Goal: Task Accomplishment & Management: Use online tool/utility

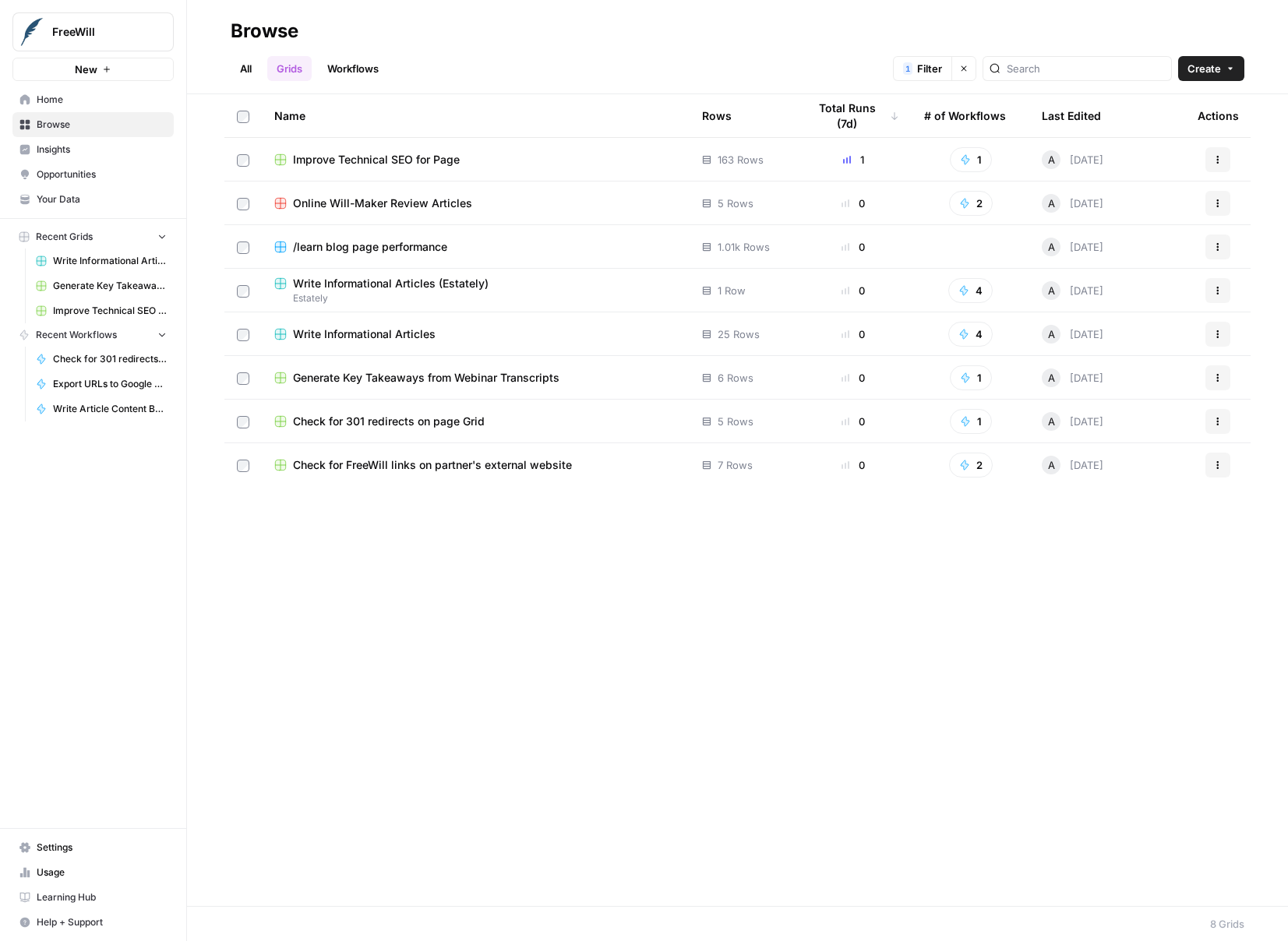
click at [339, 335] on span "Write Informational Articles" at bounding box center [364, 335] width 143 height 16
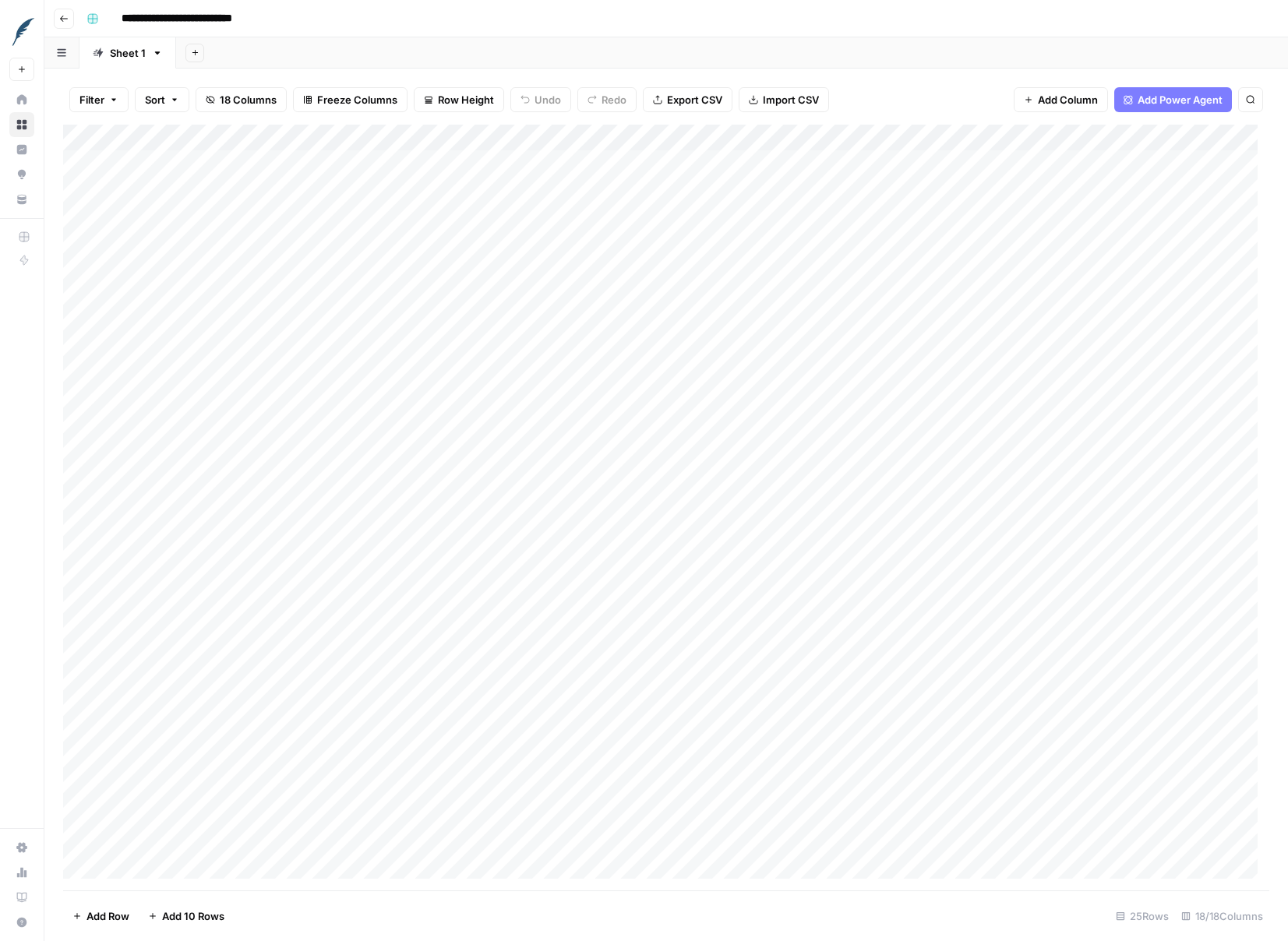
click at [869, 138] on div "Add Column" at bounding box center [665, 507] width 1206 height 766
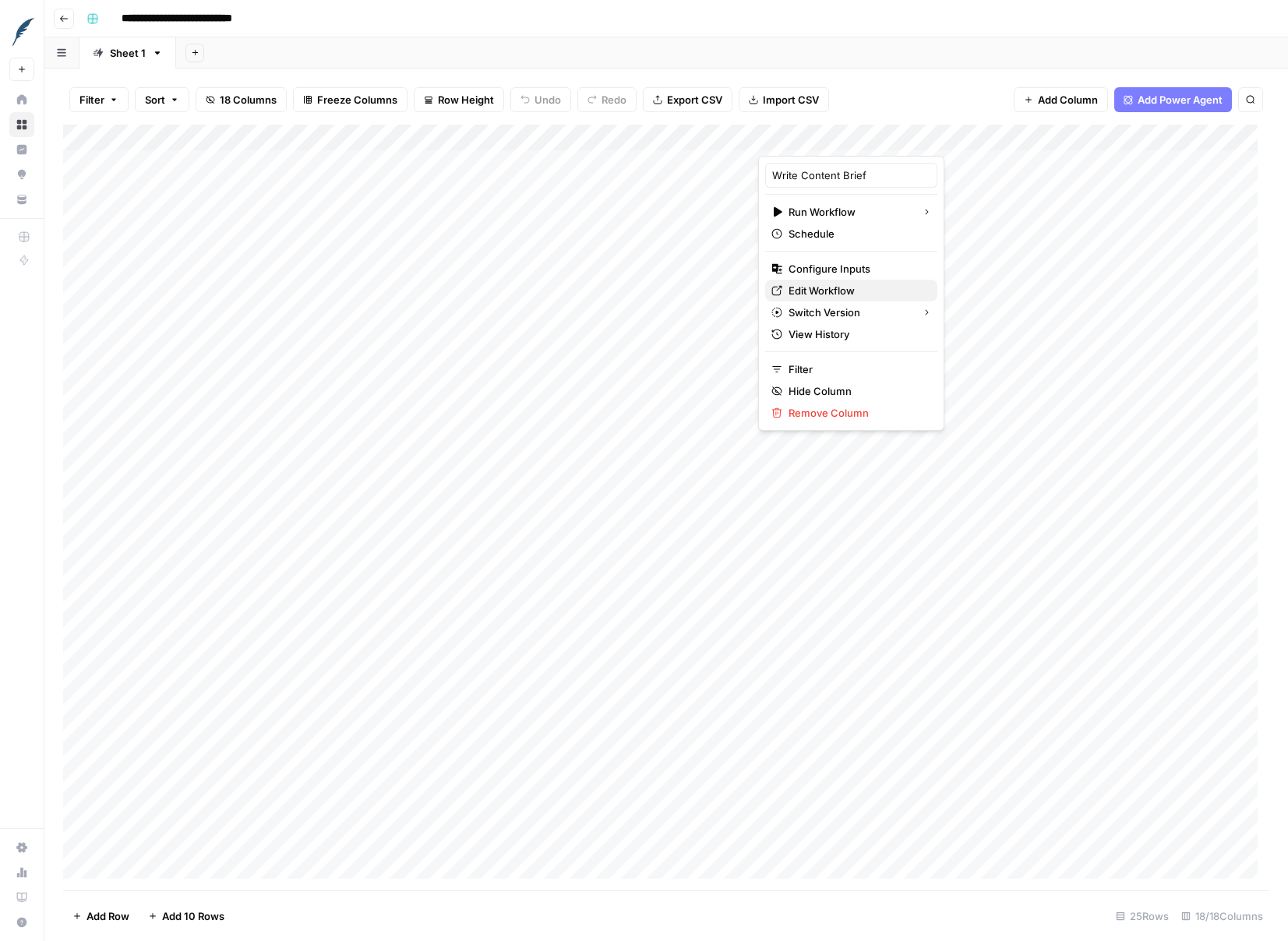
click at [828, 285] on span "Edit Workflow" at bounding box center [856, 291] width 136 height 16
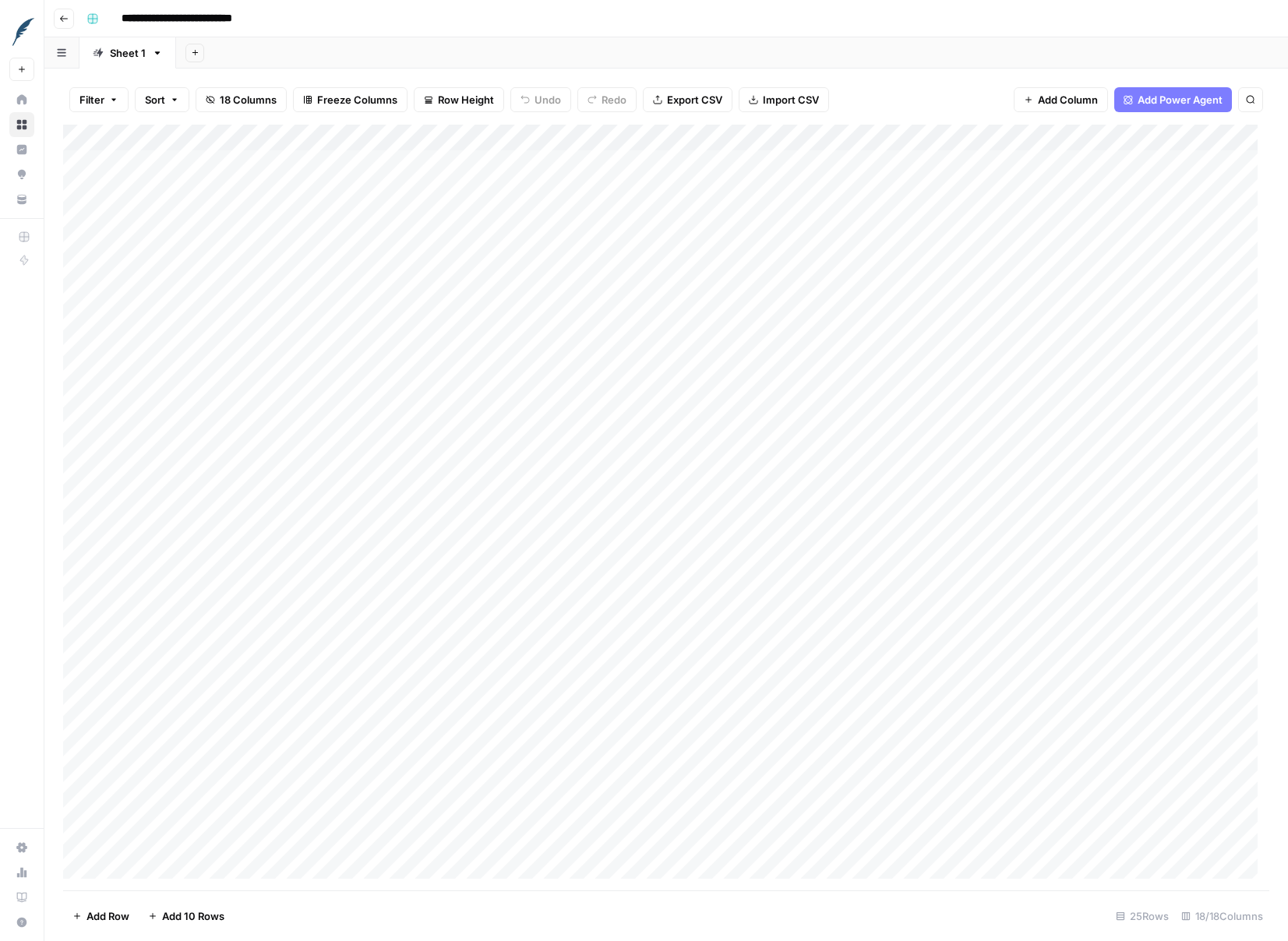
click at [868, 136] on div "Add Column" at bounding box center [665, 507] width 1206 height 766
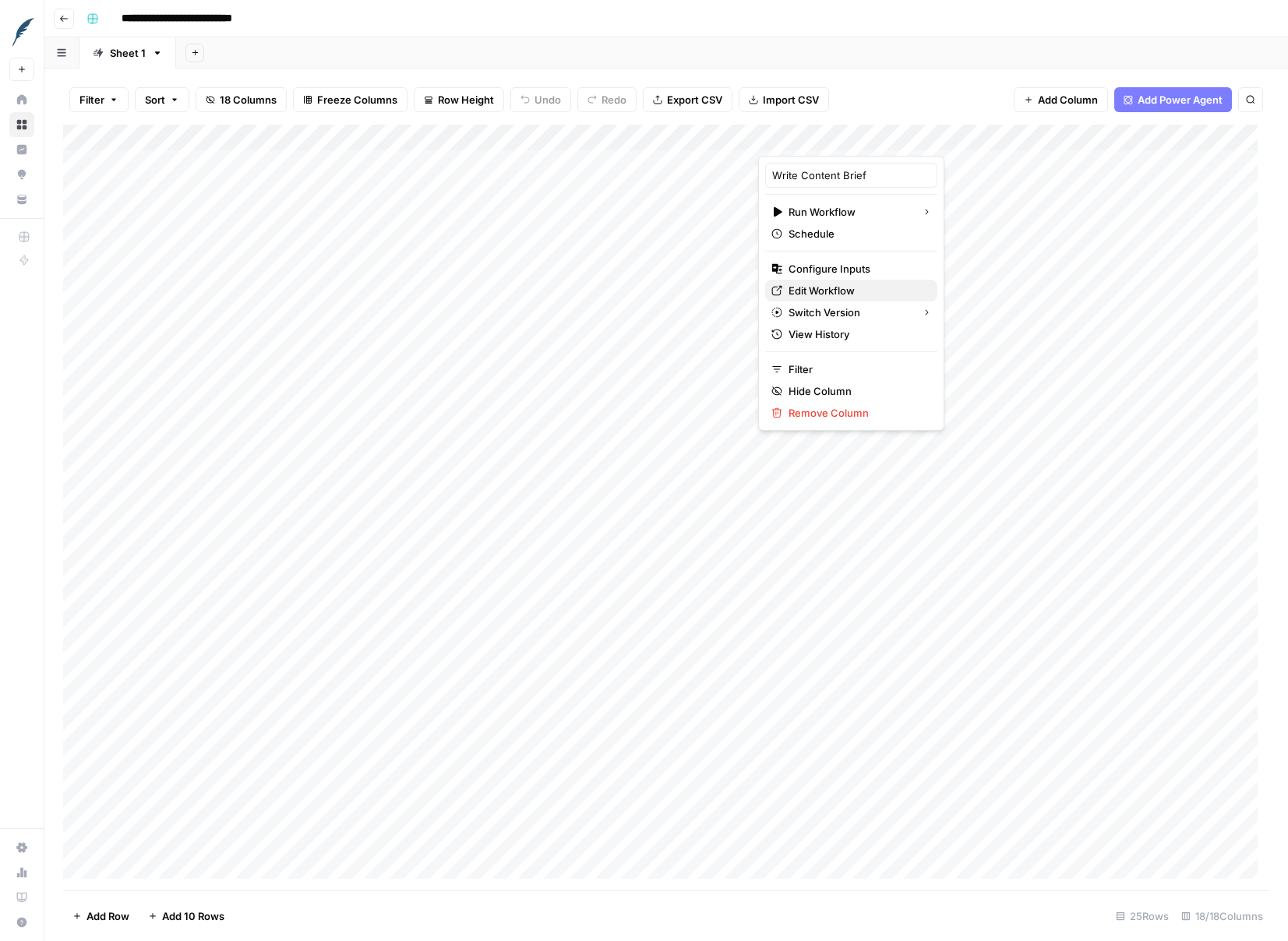
click at [852, 292] on span "Edit Workflow" at bounding box center [856, 291] width 136 height 16
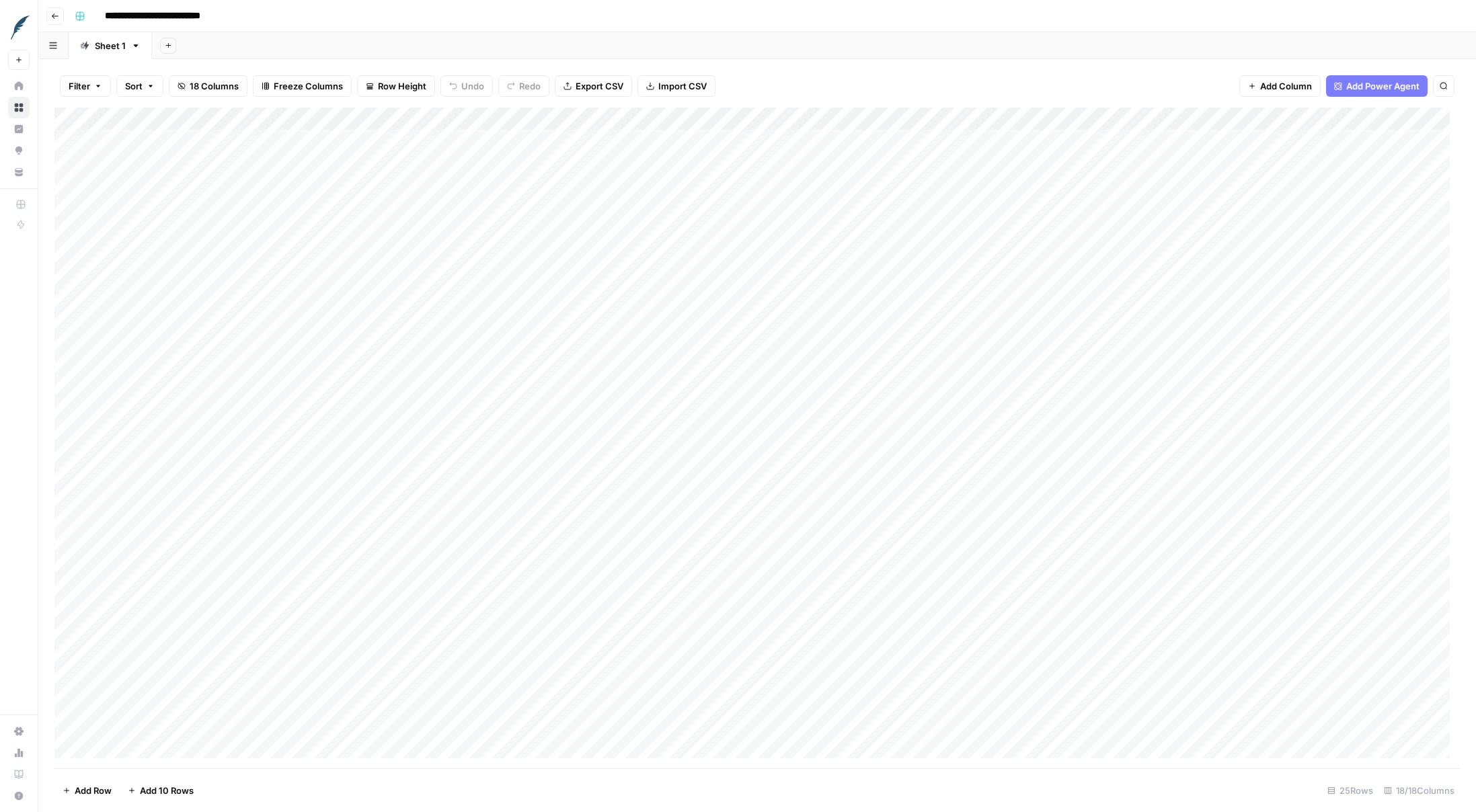
click at [333, 117] on div "Add Column" at bounding box center [757, 438] width 1405 height 661
click at [369, 102] on div "Filter Sort 18 Columns Freeze Columns Row Height Undo Redo Export CSV Import CS…" at bounding box center [757, 86] width 1405 height 43
click at [944, 164] on div "Add Column" at bounding box center [757, 438] width 1405 height 661
click at [942, 170] on div "Add Column" at bounding box center [757, 438] width 1405 height 661
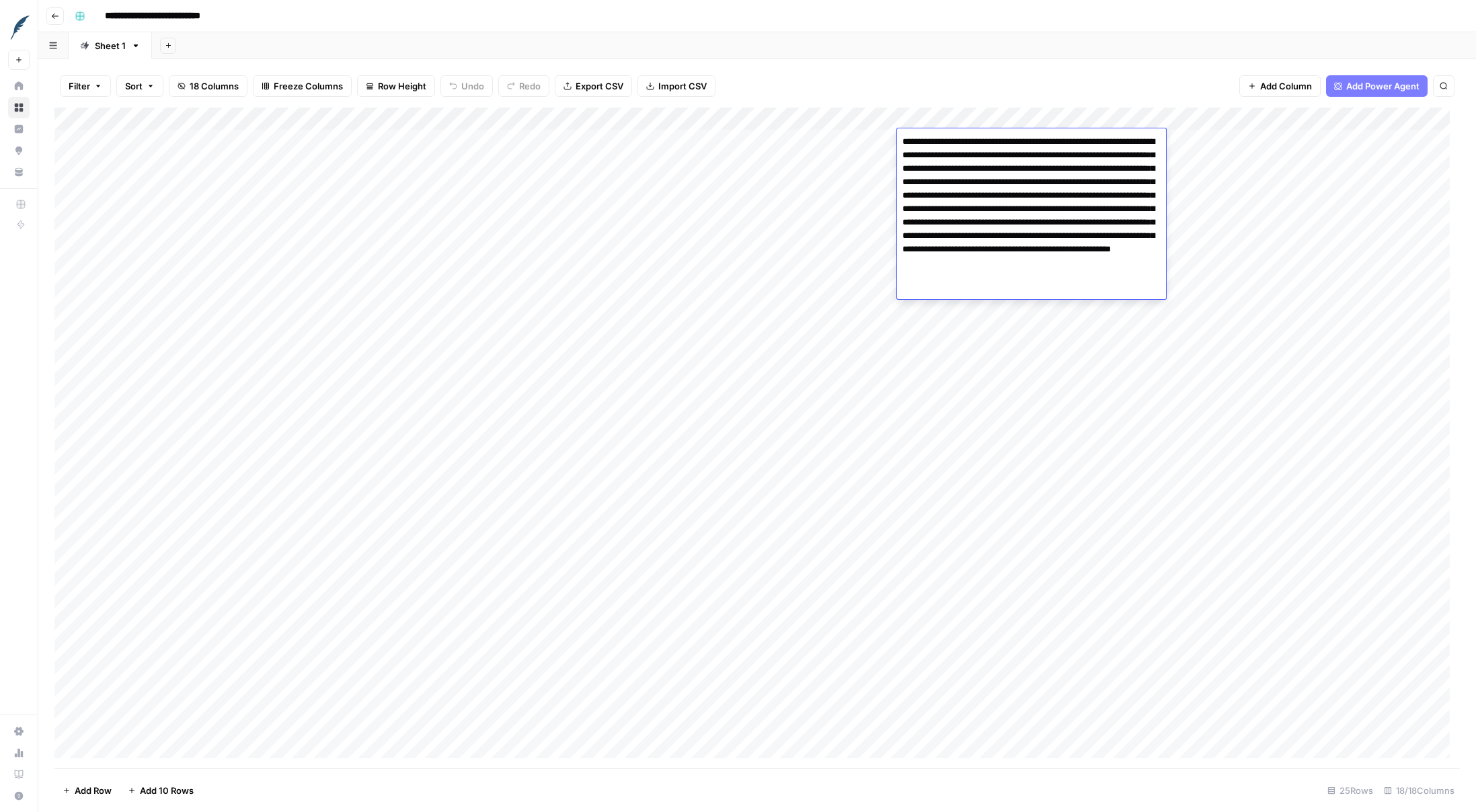
click at [1104, 92] on div "Filter Sort 18 Columns Freeze Columns Row Height Undo Redo Export CSV Import CS…" at bounding box center [757, 86] width 1405 height 43
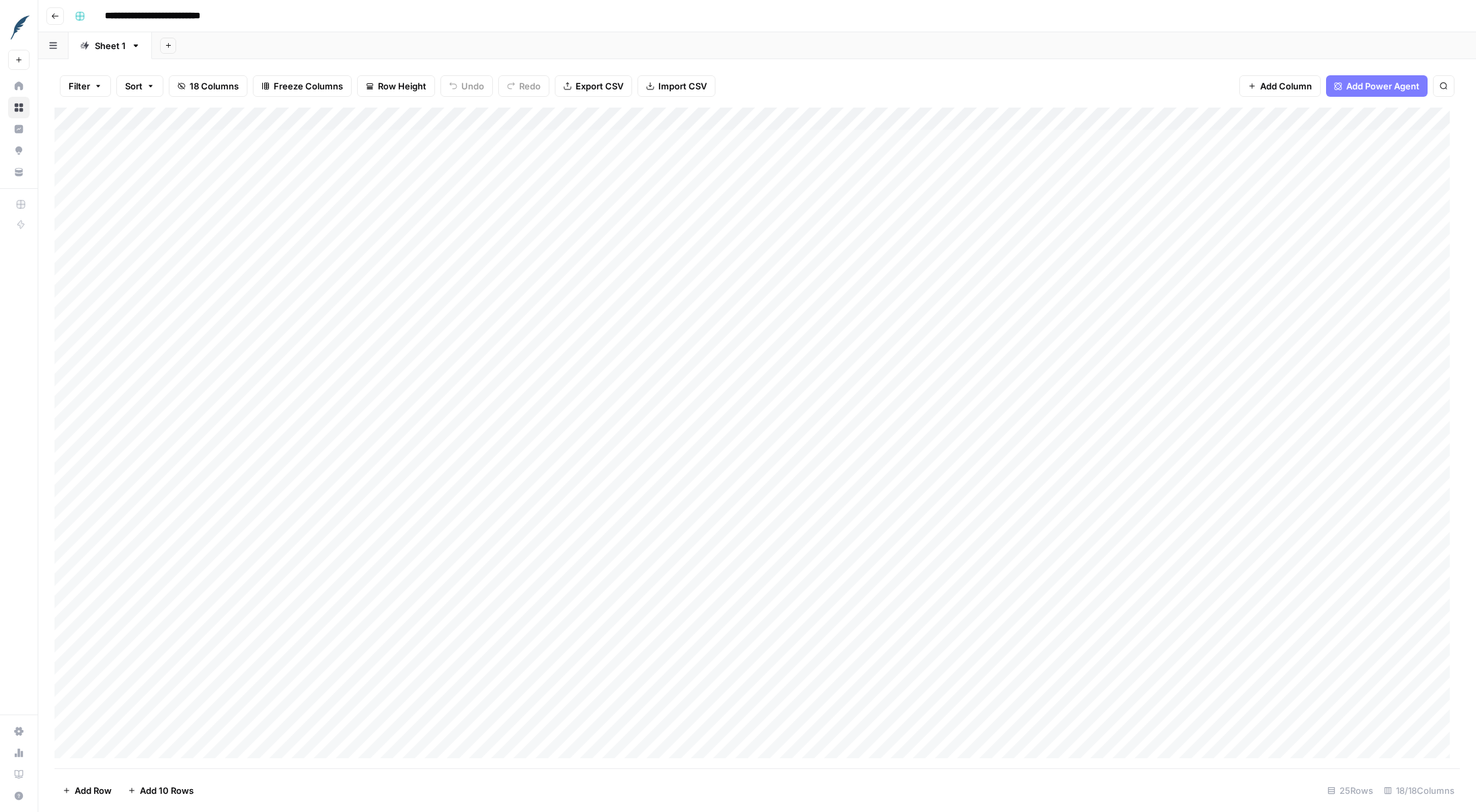
click at [1079, 170] on div "Add Column" at bounding box center [757, 438] width 1405 height 661
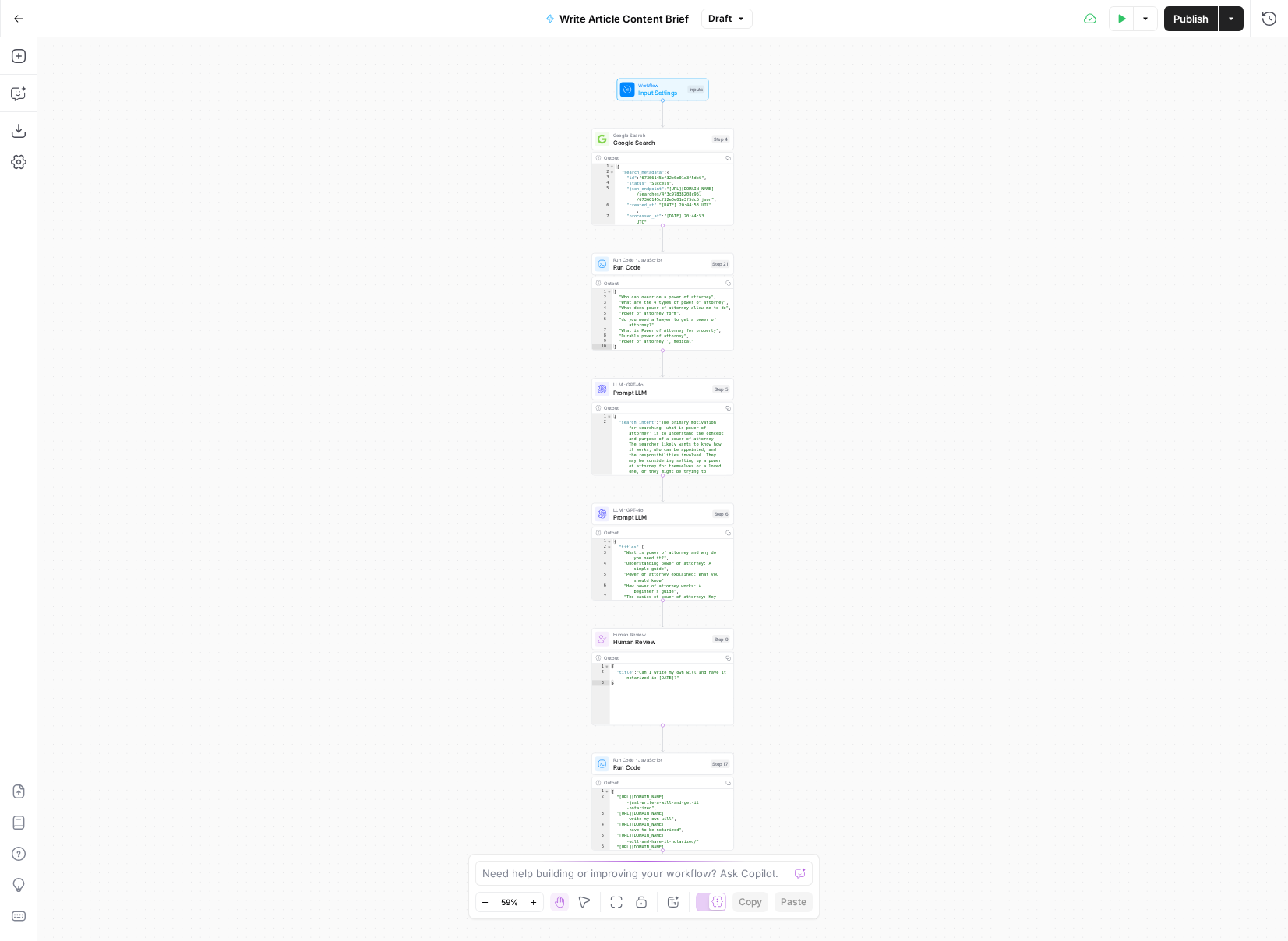
click at [534, 901] on icon "button" at bounding box center [534, 902] width 9 height 9
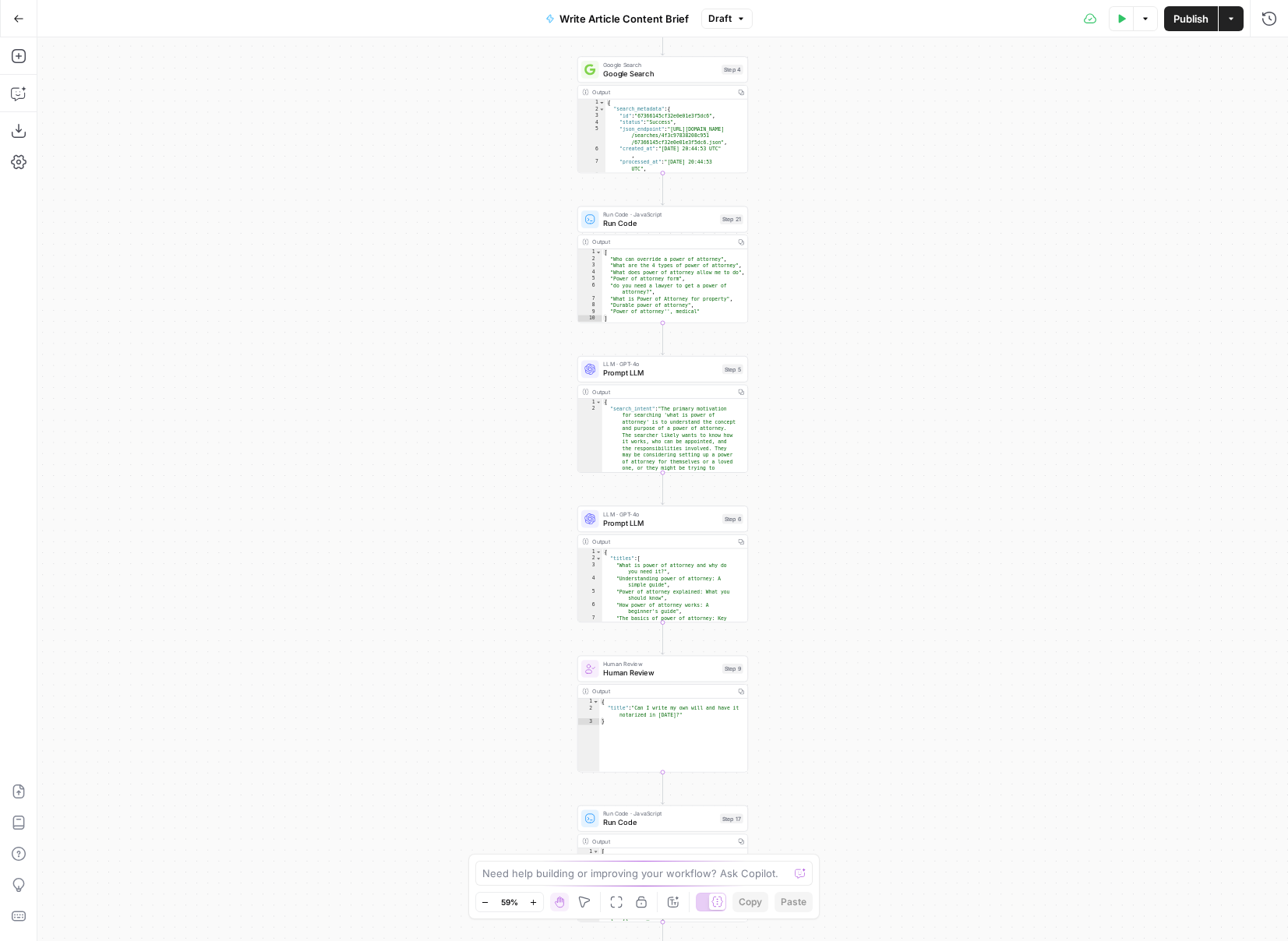
click at [535, 901] on icon "button" at bounding box center [534, 902] width 9 height 9
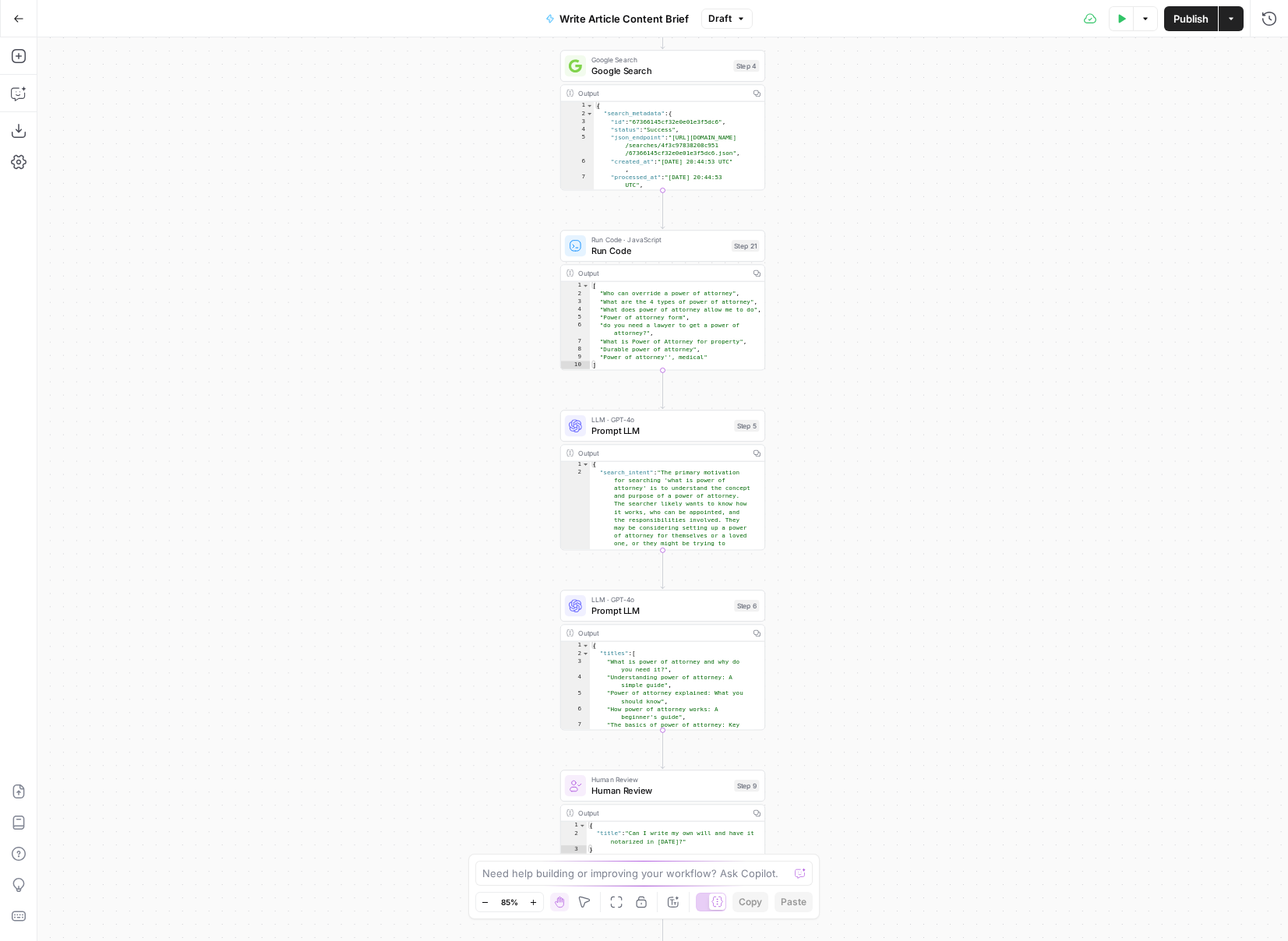
scroll to position [140, 0]
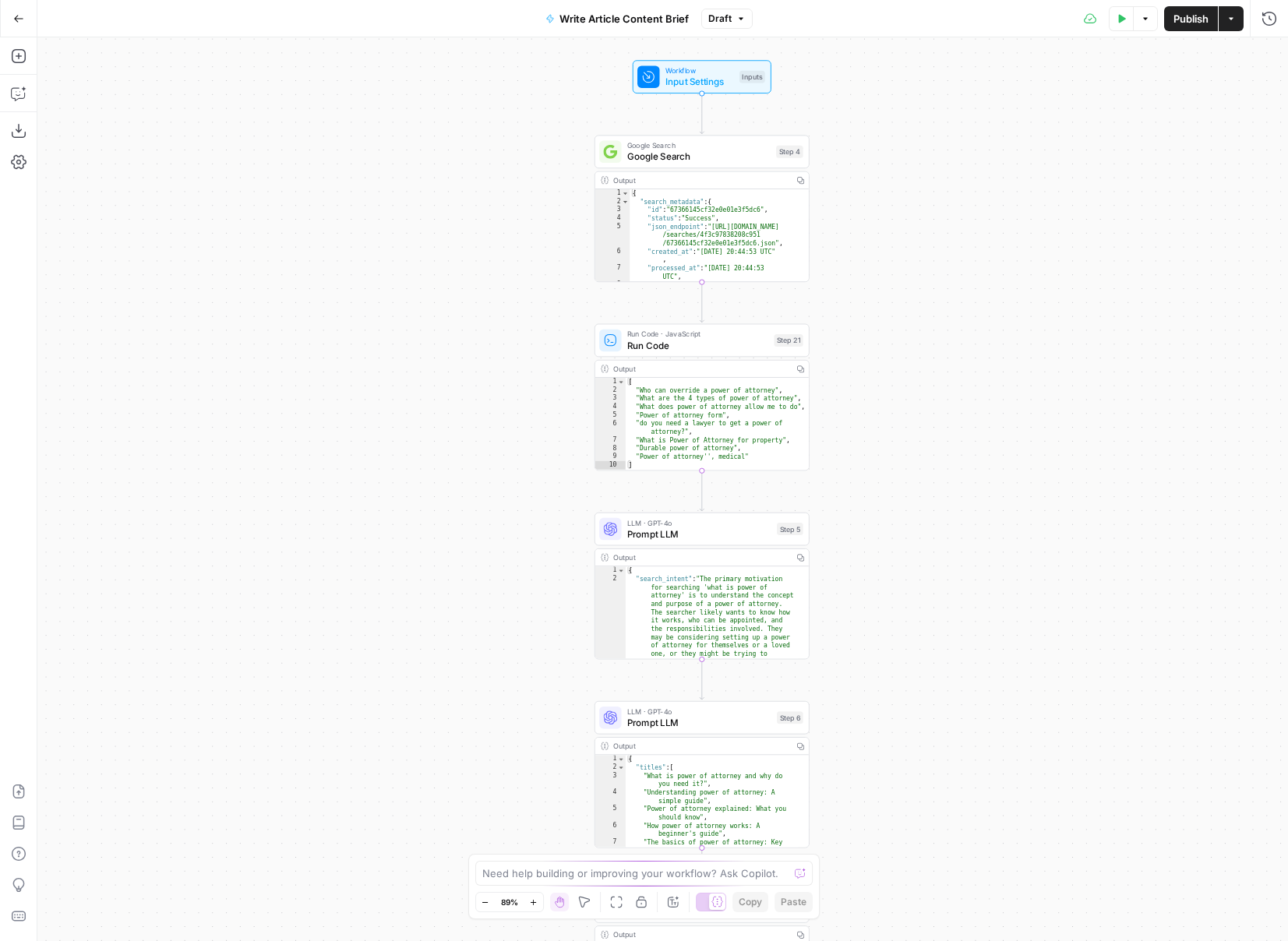
drag, startPoint x: 464, startPoint y: 173, endPoint x: 579, endPoint y: 285, distance: 160.5
click at [578, 288] on div "Workflow Input Settings Inputs Google Search Google Search Step 4 Output Copy 1…" at bounding box center [662, 488] width 1251 height 904
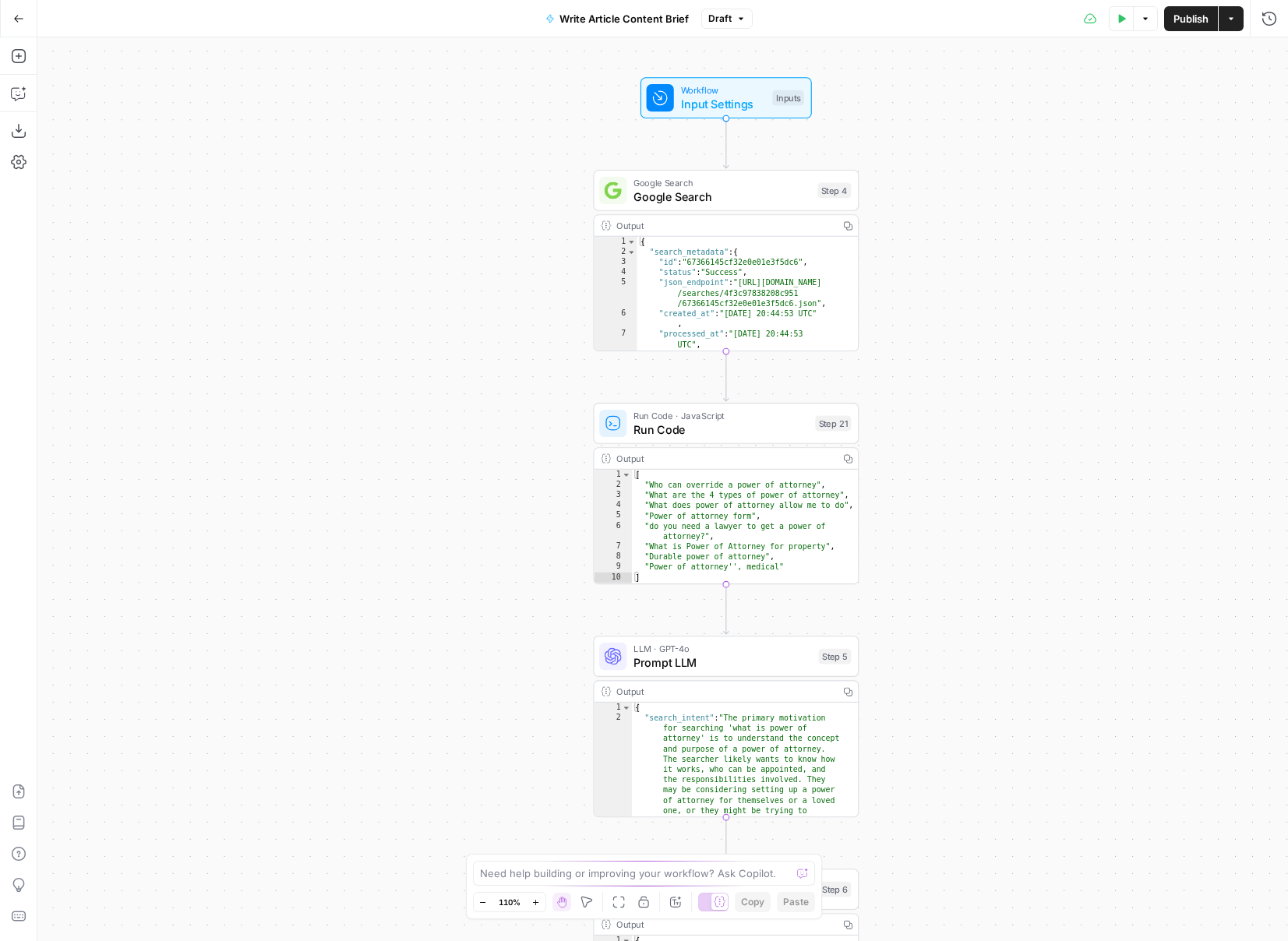
drag, startPoint x: 1032, startPoint y: 428, endPoint x: 873, endPoint y: 370, distance: 169.2
click at [1001, 457] on div "Workflow Input Settings Inputs Google Search Google Search Step 4 Output Copy 1…" at bounding box center [662, 488] width 1251 height 904
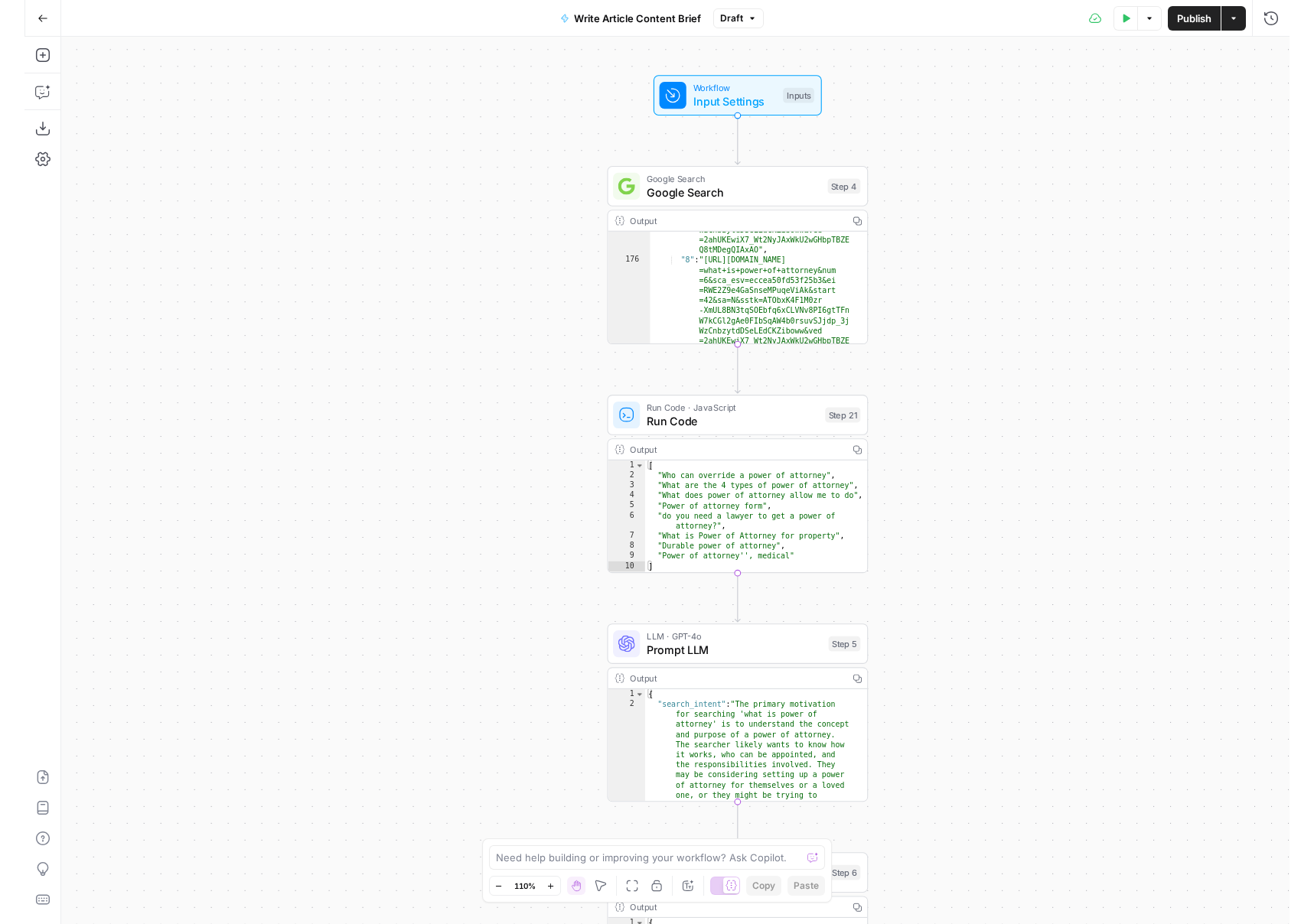
scroll to position [4378, 0]
